Goal: Navigation & Orientation: Understand site structure

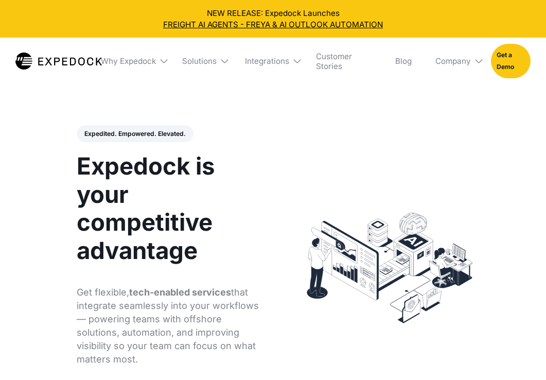
select select
click at [160, 63] on img at bounding box center [164, 61] width 10 height 10
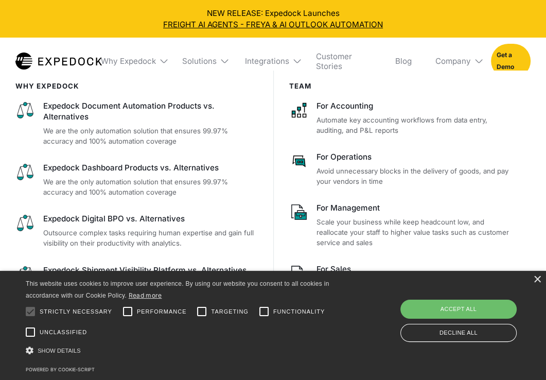
click at [220, 60] on img at bounding box center [225, 61] width 10 height 10
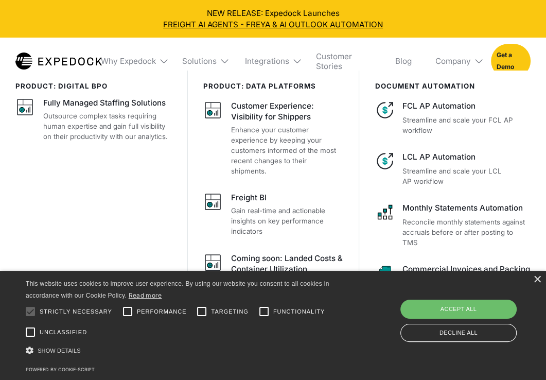
click at [226, 64] on img at bounding box center [225, 61] width 10 height 10
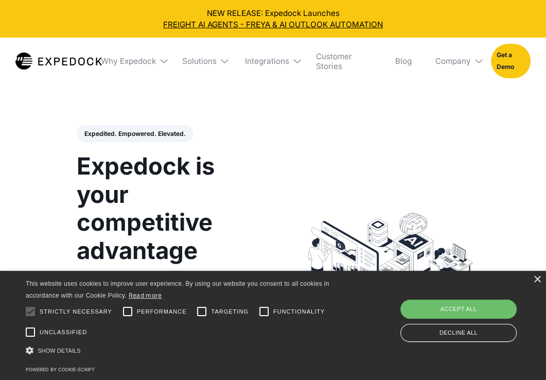
click at [226, 64] on img at bounding box center [225, 61] width 10 height 10
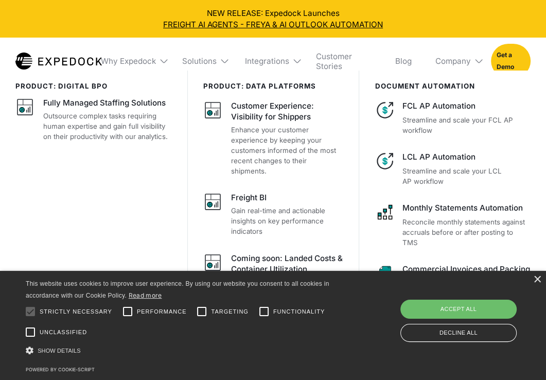
click at [536, 274] on div "× This website uses cookies to improve user experience. By using our website yo…" at bounding box center [273, 325] width 546 height 109
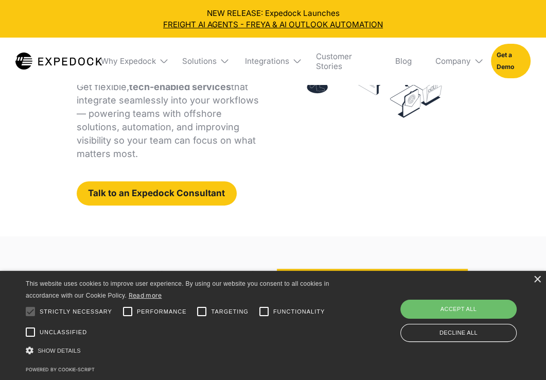
scroll to position [206, 0]
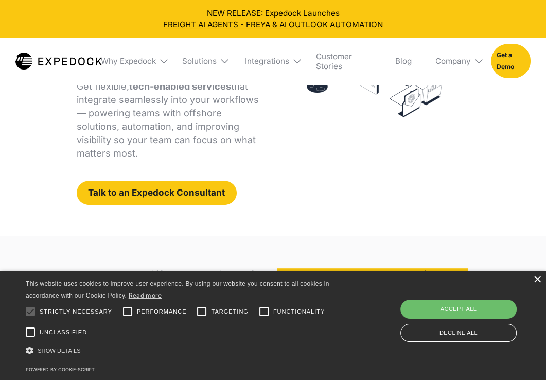
click at [535, 283] on div "×" at bounding box center [537, 280] width 8 height 8
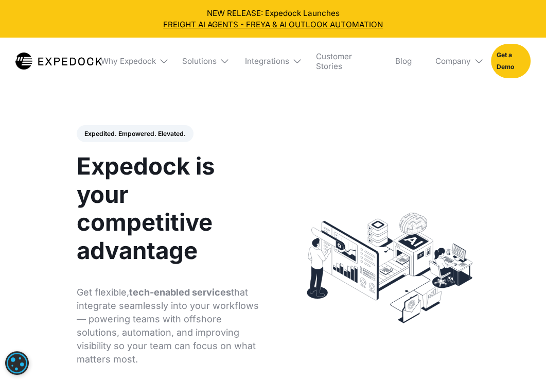
scroll to position [0, 0]
